Goal: Use online tool/utility: Utilize a website feature to perform a specific function

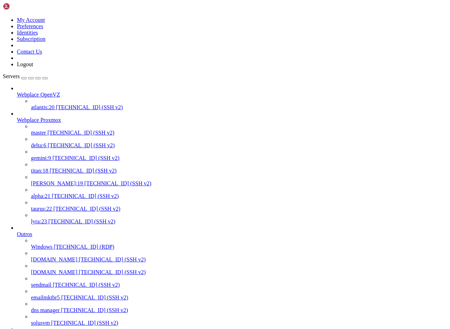
scroll to position [7, 1]
drag, startPoint x: 248, startPoint y: 1486, endPoint x: 190, endPoint y: 1487, distance: 58.1
copy x-row "[DOMAIN_NAME]"
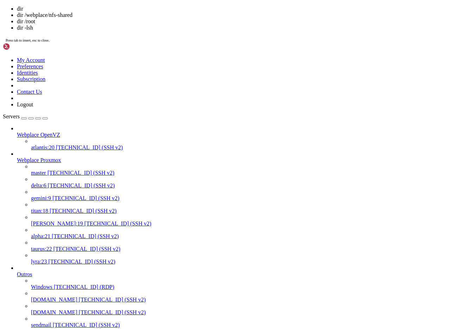
scroll to position [357, 0]
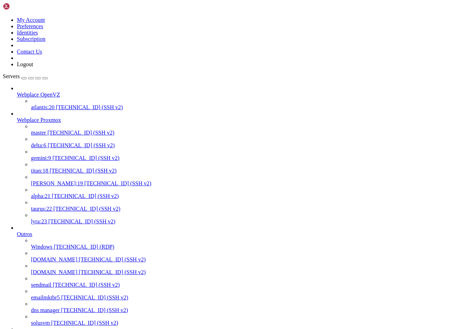
drag, startPoint x: 153, startPoint y: 1551, endPoint x: 100, endPoint y: 1552, distance: 52.8
copy x-row "[DOMAIN_NAME]"
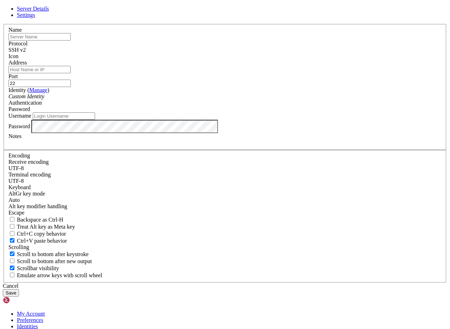
type input "[PERSON_NAME][EMAIL_ADDRESS][DOMAIN_NAME]"
click at [266, 282] on div "Cancel" at bounding box center [225, 285] width 444 height 6
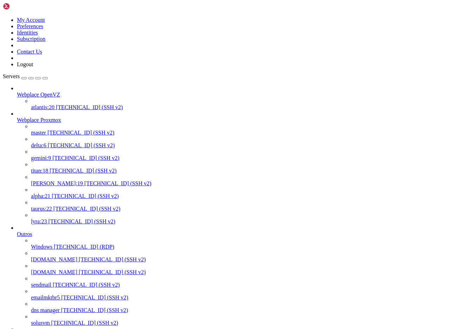
click at [46, 129] on span "master" at bounding box center [38, 132] width 15 height 6
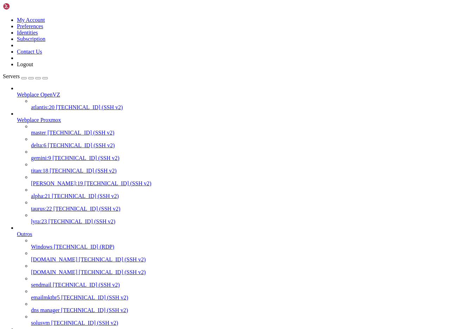
scroll to position [7, 1]
